Goal: Task Accomplishment & Management: Use online tool/utility

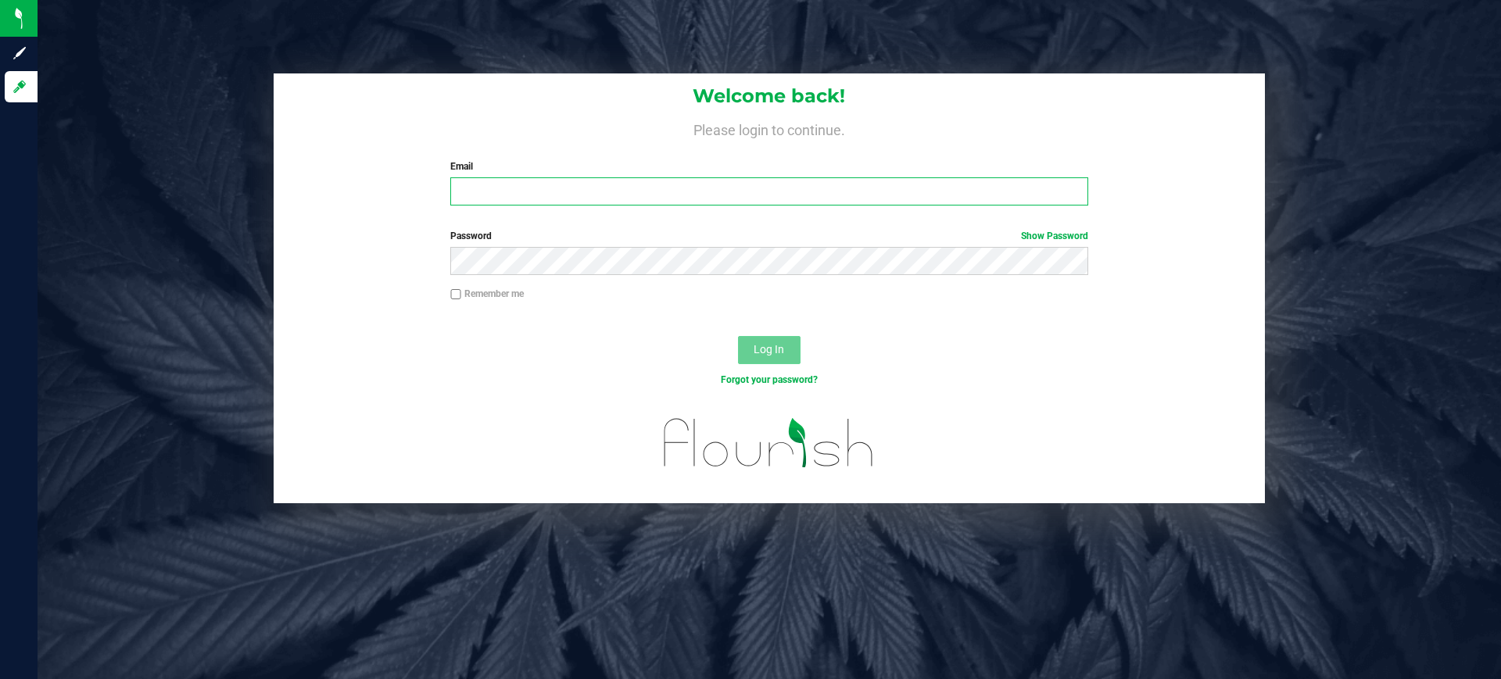
type input "[PERSON_NAME][EMAIL_ADDRESS][DOMAIN_NAME]"
click at [773, 356] on button "Log In" at bounding box center [769, 350] width 63 height 28
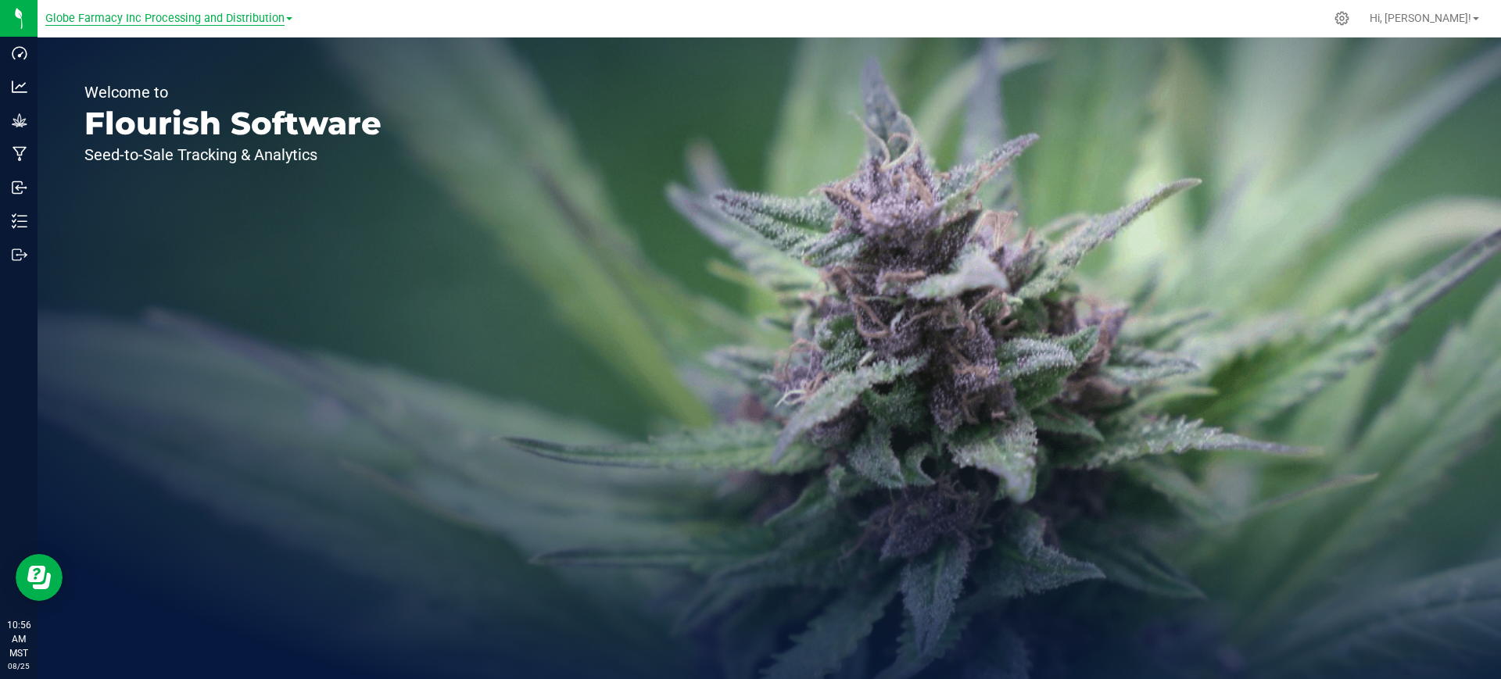
click at [220, 19] on span "Globe Farmacy Inc Processing and Distribution" at bounding box center [164, 19] width 239 height 14
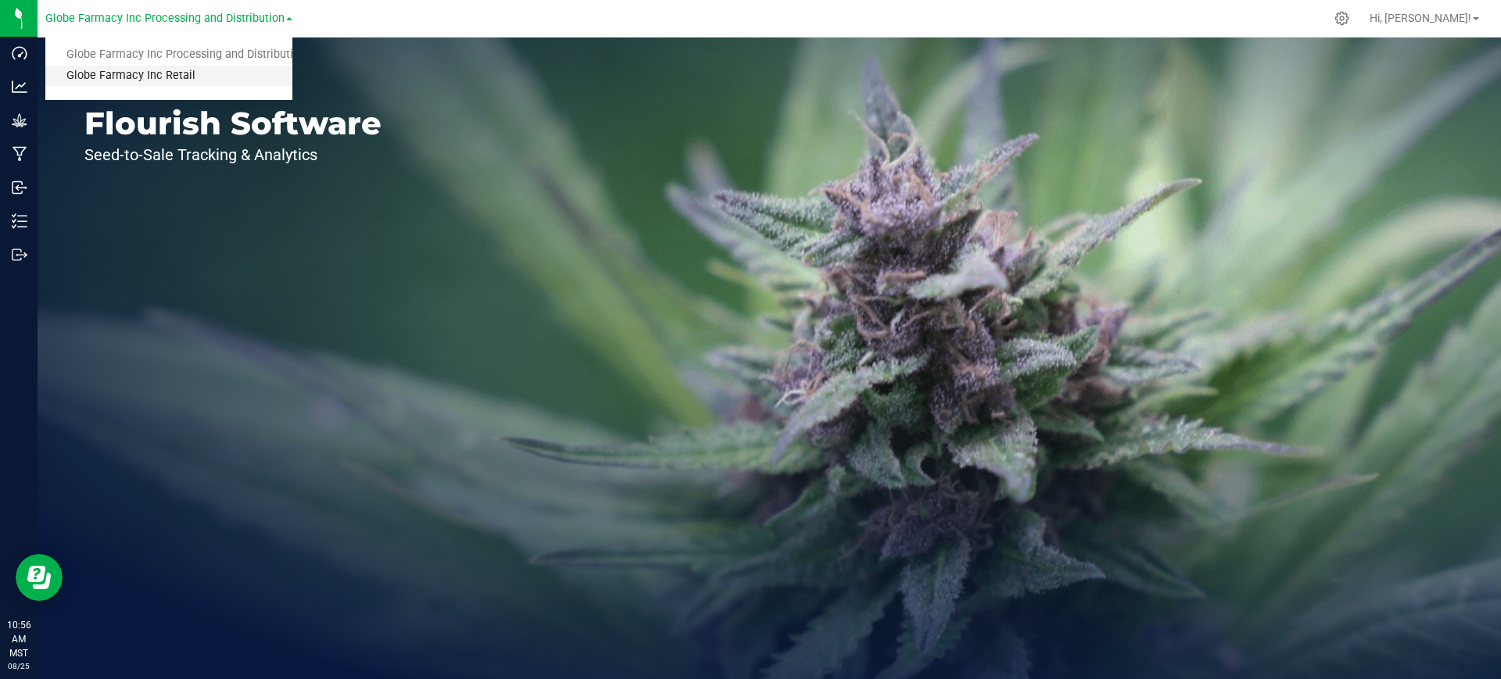
click at [215, 81] on link "Globe Farmacy Inc Retail" at bounding box center [168, 76] width 247 height 21
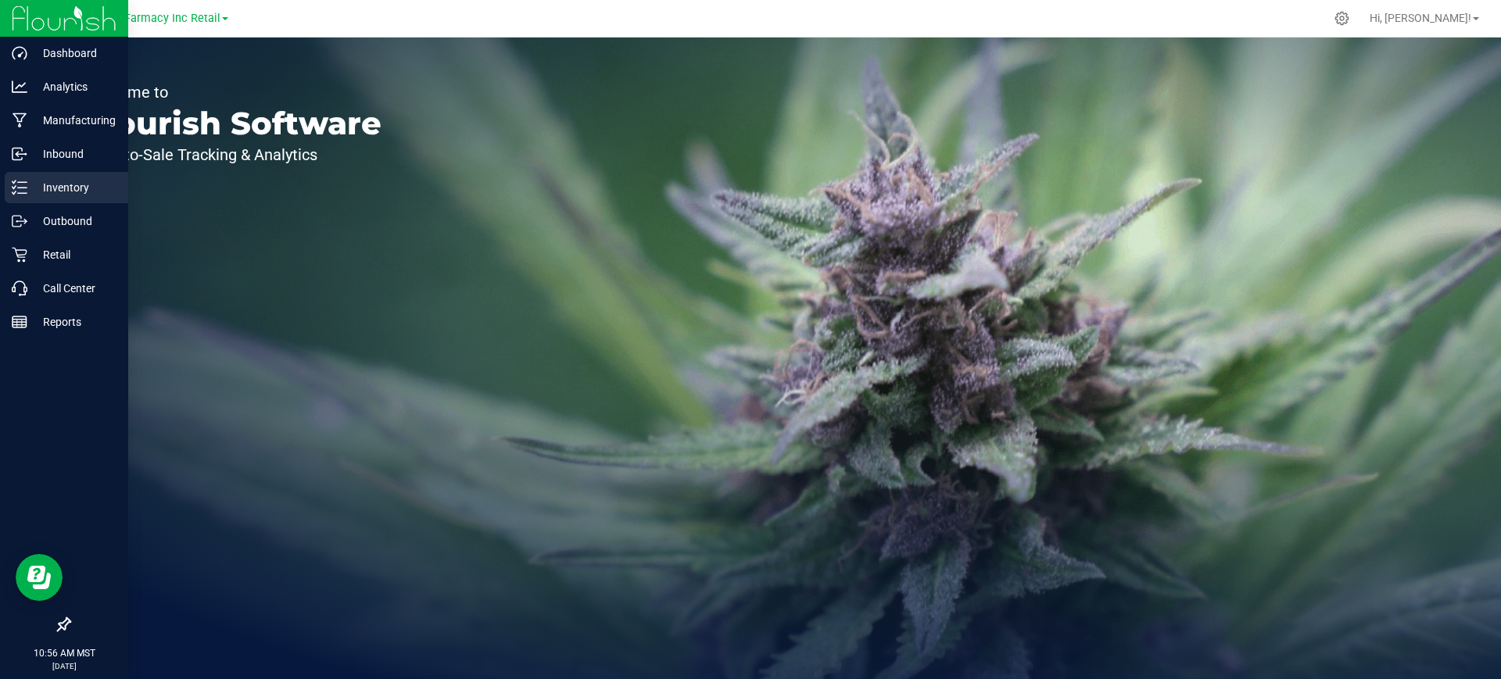
click at [8, 198] on div "Inventory" at bounding box center [67, 187] width 124 height 31
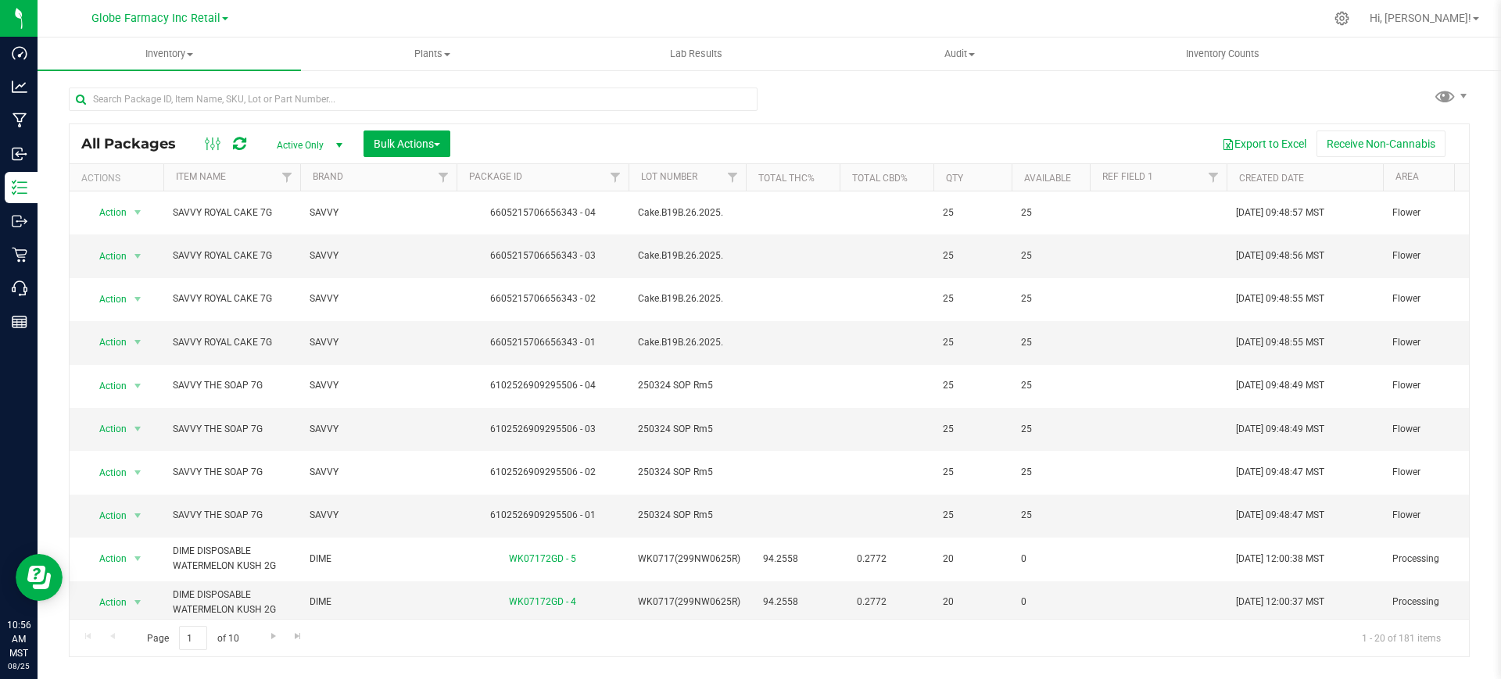
click at [221, 23] on link "Globe Farmacy Inc Retail" at bounding box center [159, 17] width 137 height 15
click at [214, 78] on link "Globe Farmacy Inc Retail" at bounding box center [159, 76] width 228 height 21
click at [234, 110] on input "text" at bounding box center [413, 99] width 689 height 23
type input "ABUNDANT"
